Goal: Transaction & Acquisition: Purchase product/service

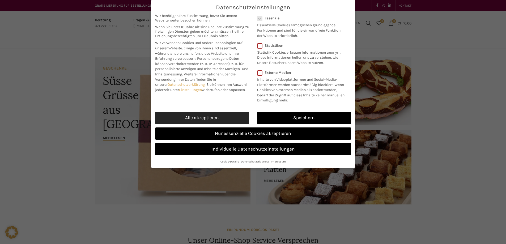
click at [224, 114] on link "Alle akzeptieren" at bounding box center [202, 118] width 94 height 12
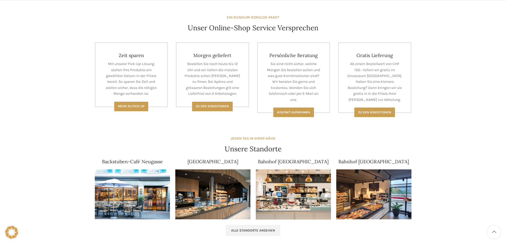
scroll to position [219, 0]
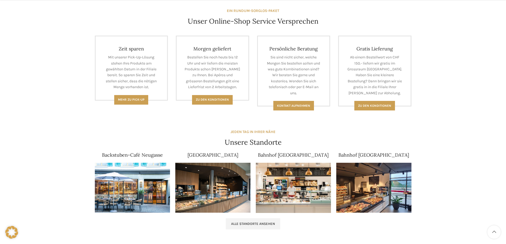
click at [228, 182] on img at bounding box center [212, 188] width 75 height 50
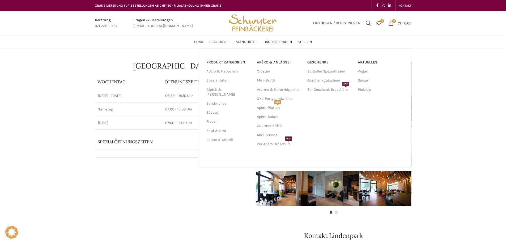
click at [214, 43] on span "Produkte" at bounding box center [218, 42] width 18 height 5
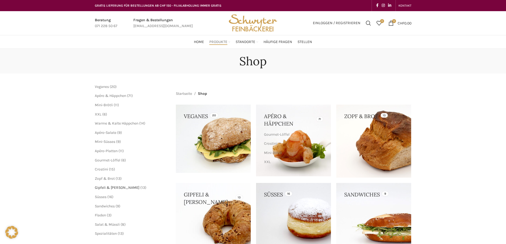
click at [118, 186] on span "Gipfeli & [PERSON_NAME]" at bounding box center [117, 187] width 45 height 5
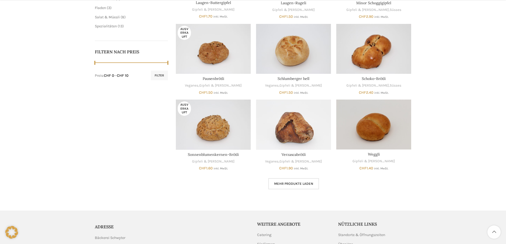
scroll to position [232, 0]
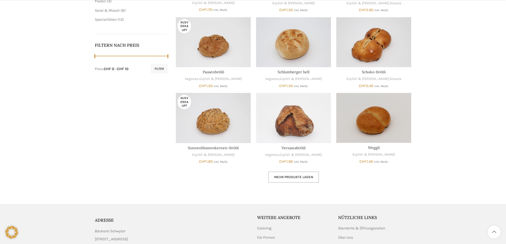
click at [308, 181] on link "Mehr Produkte laden" at bounding box center [293, 177] width 51 height 11
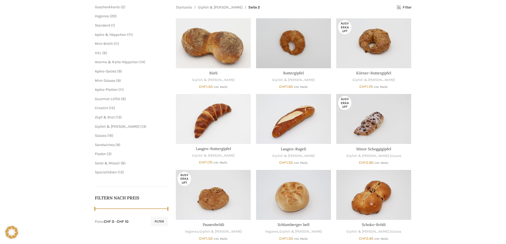
scroll to position [13, 0]
